Goal: Find specific page/section

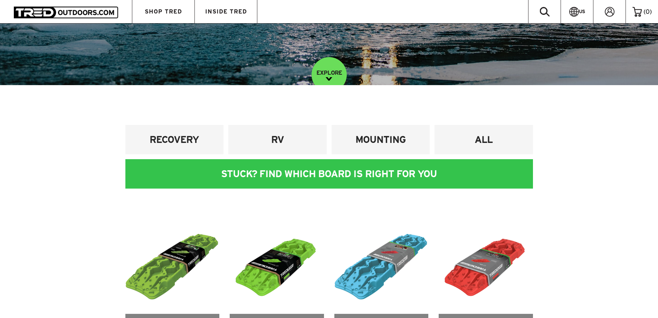
scroll to position [207, 0]
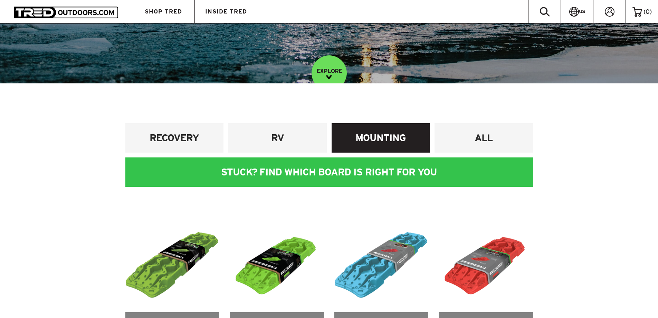
click at [371, 141] on h4 "MOUNTING" at bounding box center [381, 137] width 88 height 13
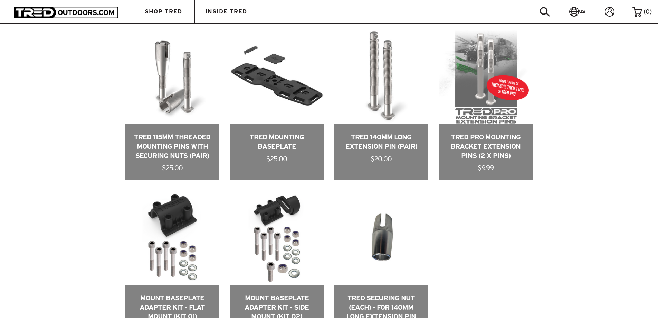
scroll to position [380, 0]
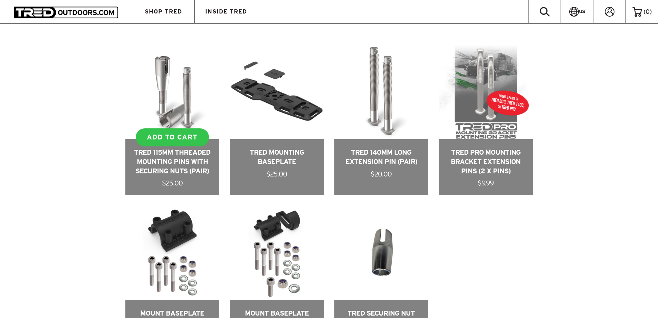
click at [185, 169] on link at bounding box center [172, 120] width 94 height 150
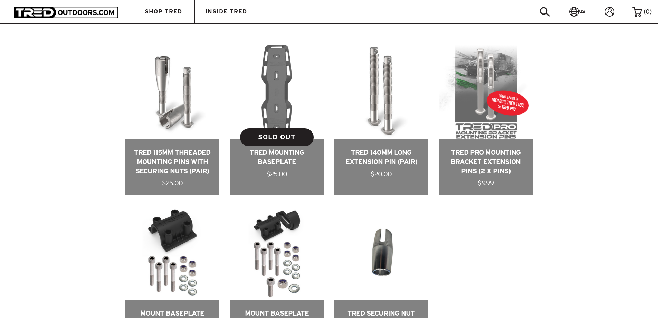
click at [288, 161] on link at bounding box center [277, 120] width 94 height 150
